Goal: Navigation & Orientation: Understand site structure

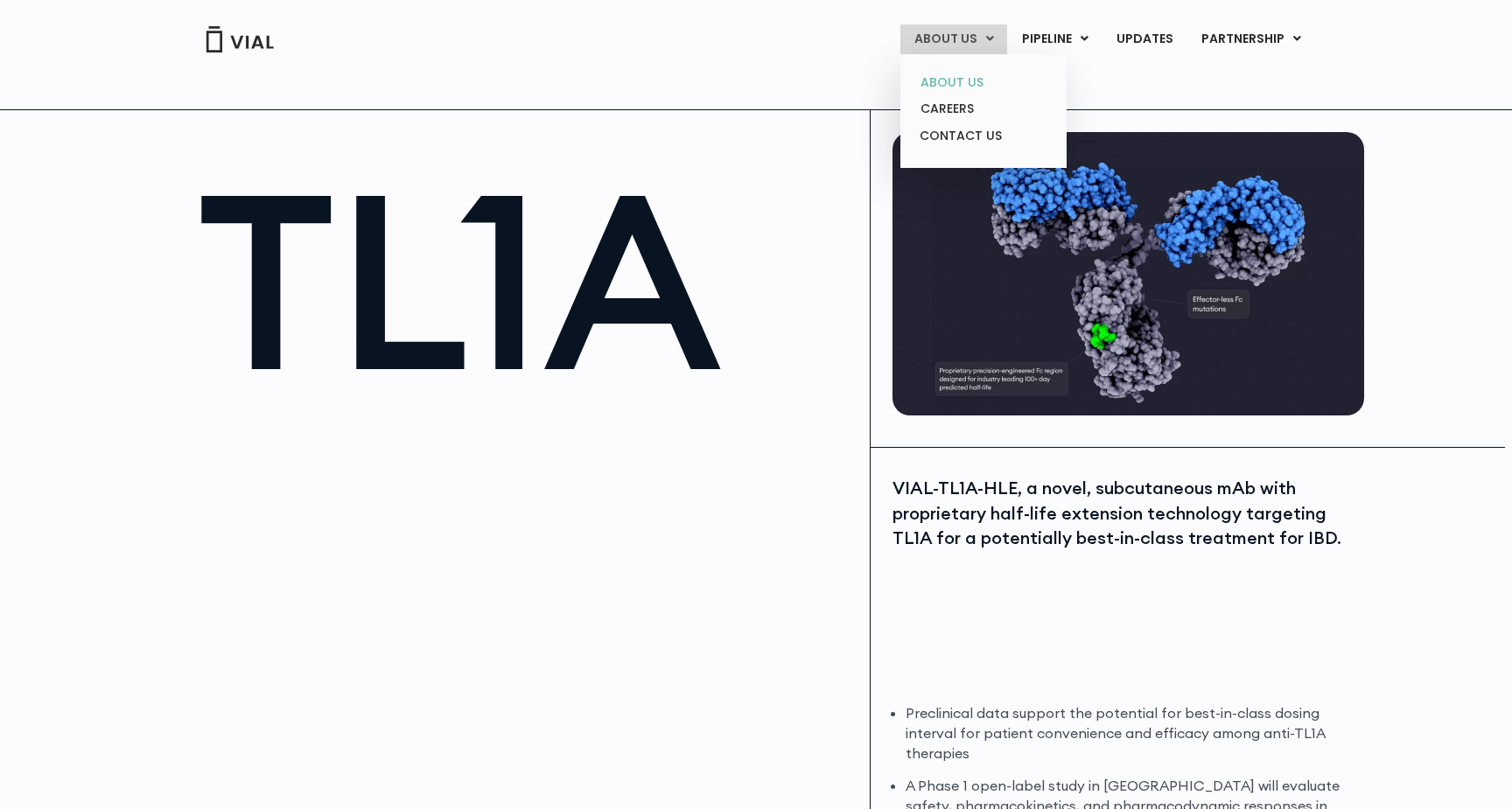
click at [964, 81] on link "ABOUT US" at bounding box center [982, 82] width 153 height 27
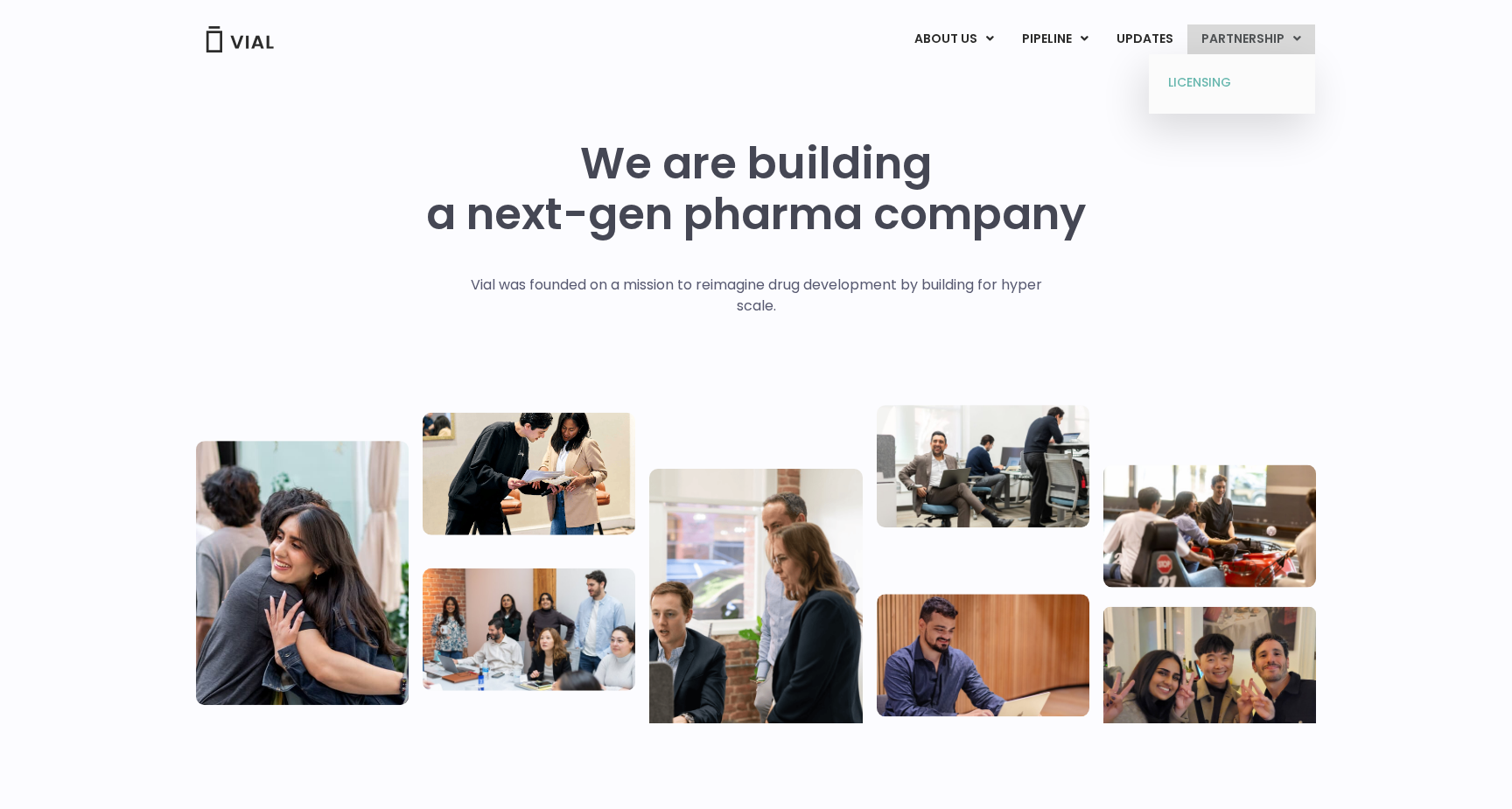
click at [1172, 86] on link "LICENSING" at bounding box center [1231, 82] width 153 height 28
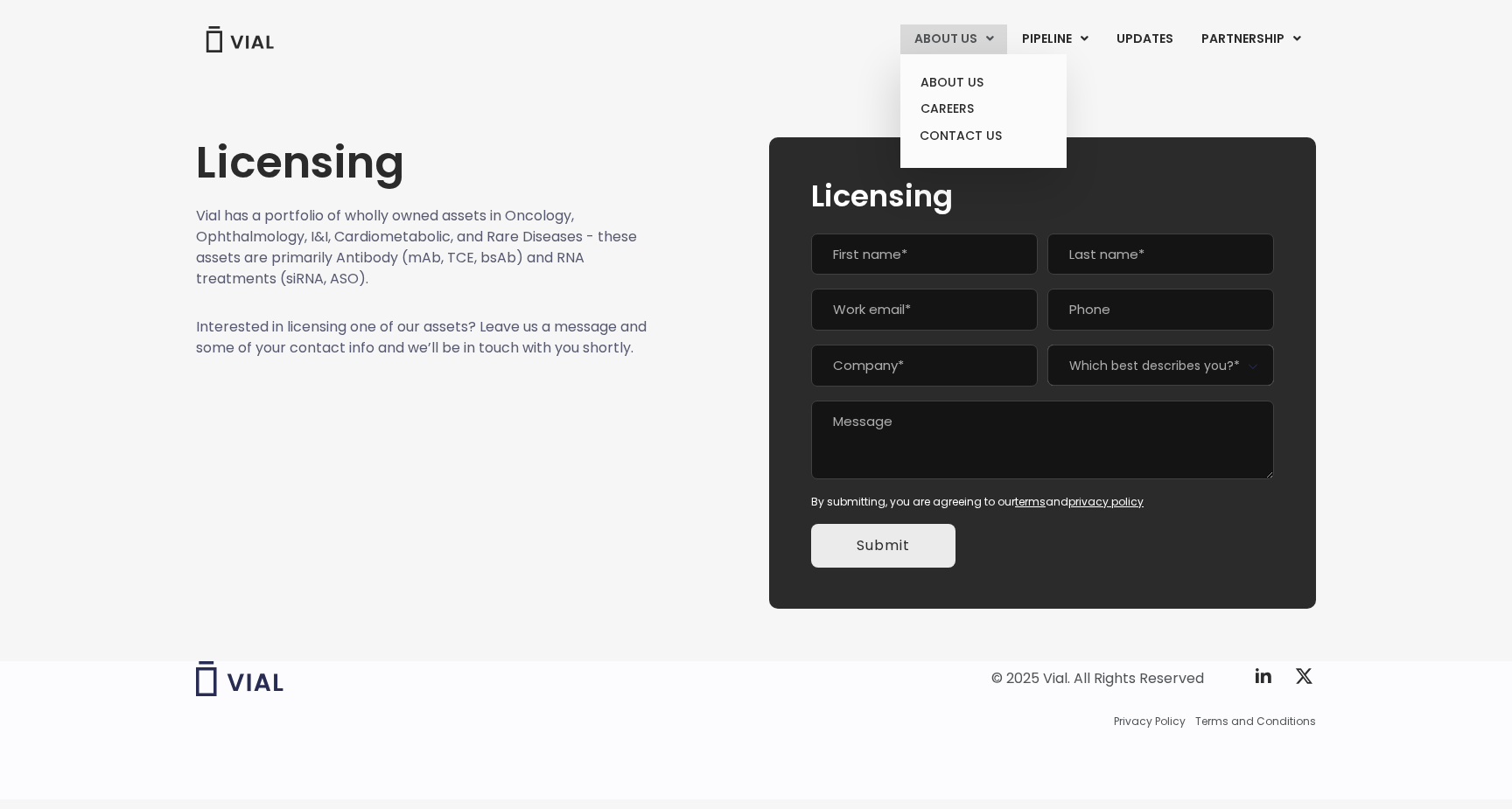
click at [920, 45] on link "ABOUT US" at bounding box center [953, 39] width 107 height 30
click at [235, 41] on img at bounding box center [239, 39] width 70 height 26
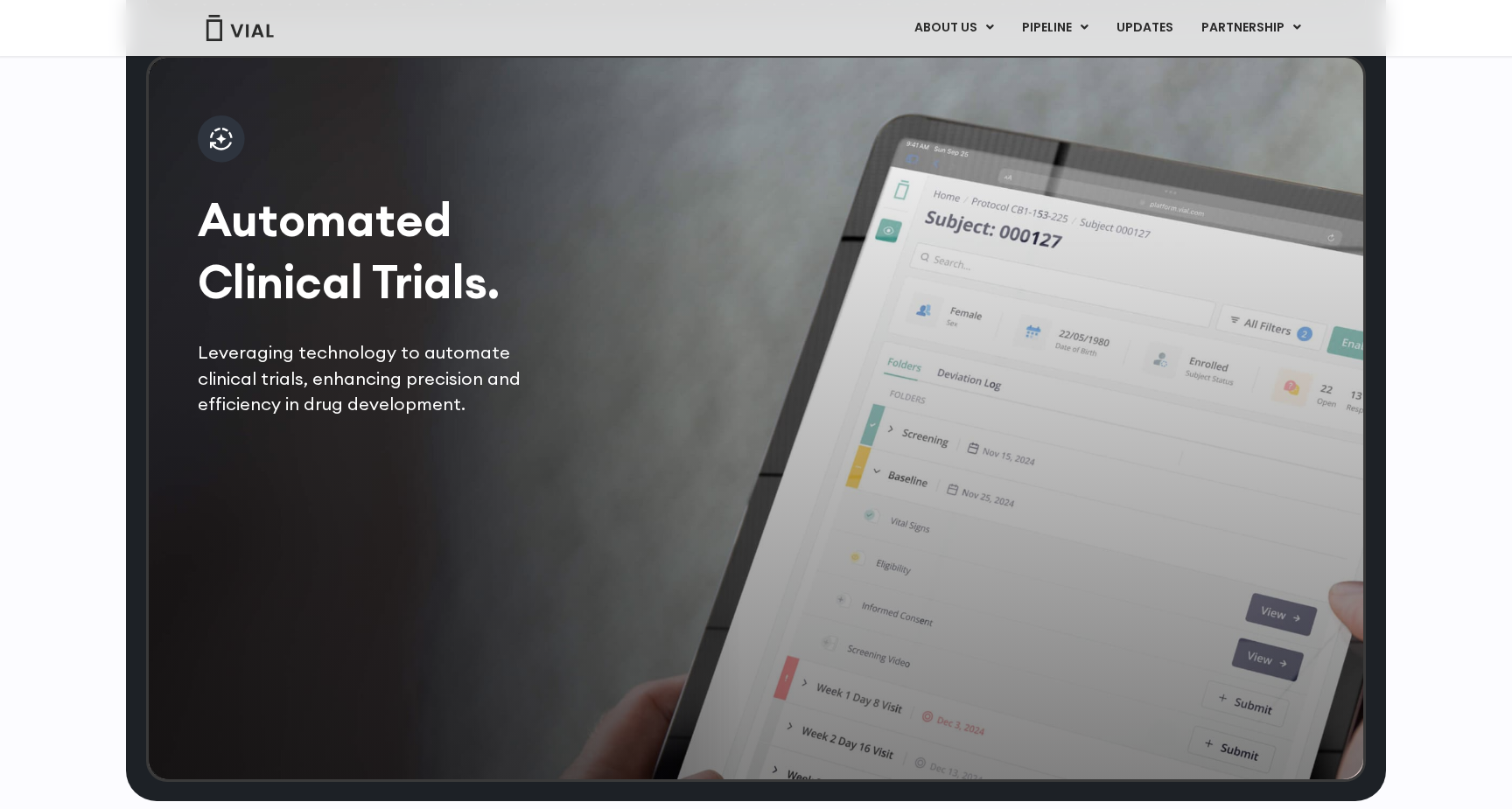
scroll to position [3449, 0]
